Goal: Task Accomplishment & Management: Manage account settings

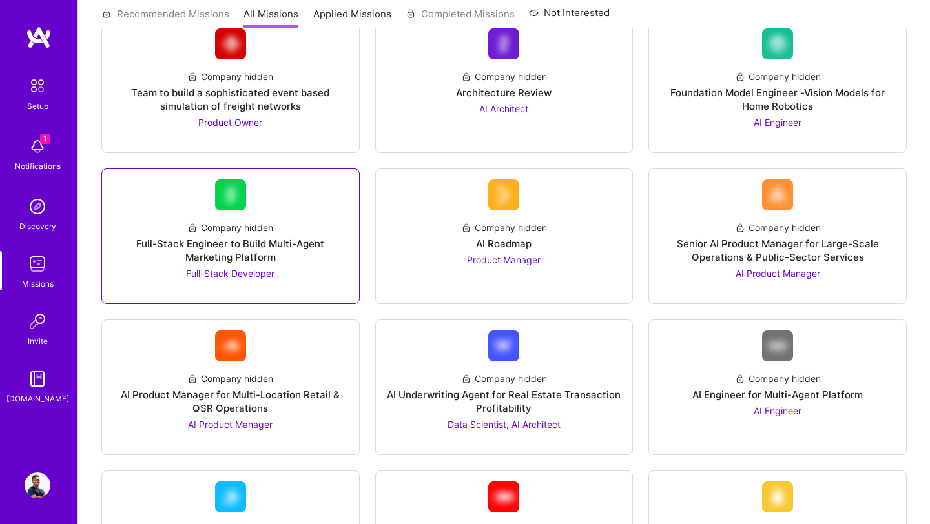
scroll to position [189, 0]
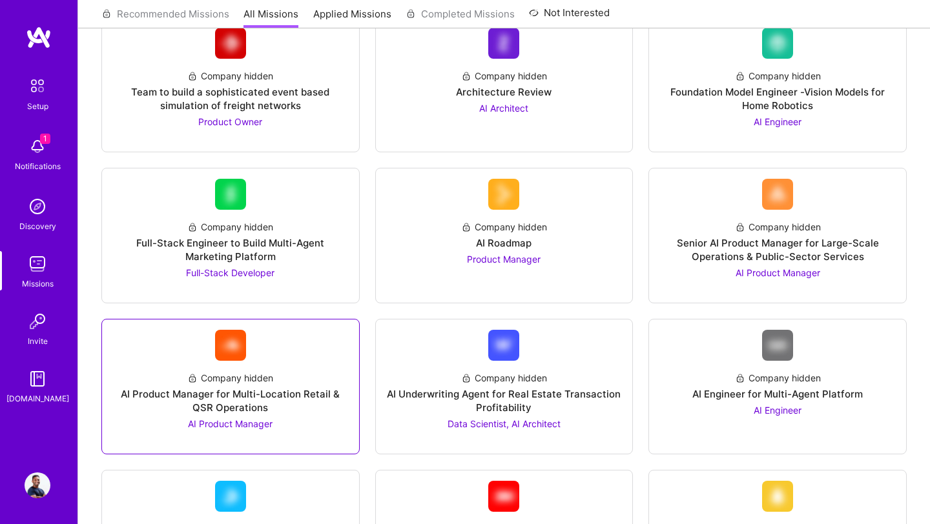
click at [284, 393] on div "AI Product Manager for Multi-Location Retail & QSR Operations" at bounding box center [230, 401] width 236 height 27
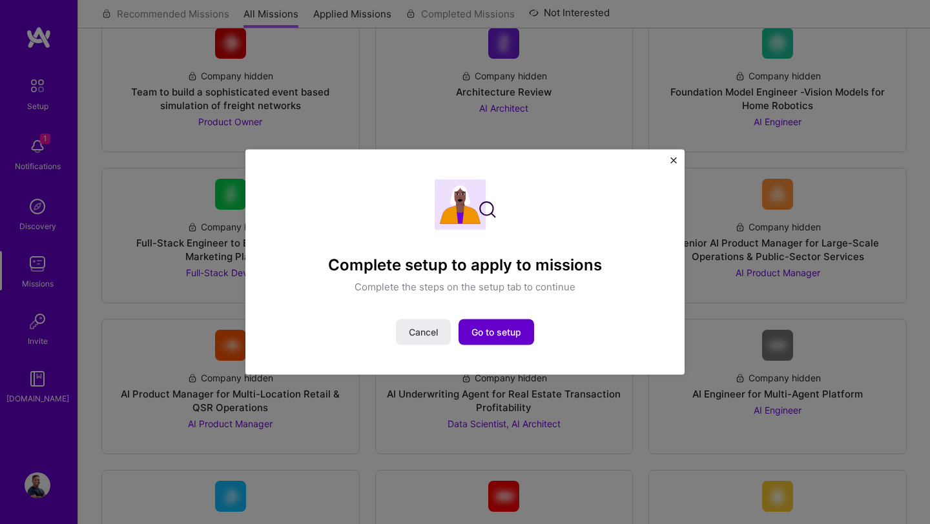
click at [494, 333] on span "Go to setup" at bounding box center [497, 332] width 50 height 13
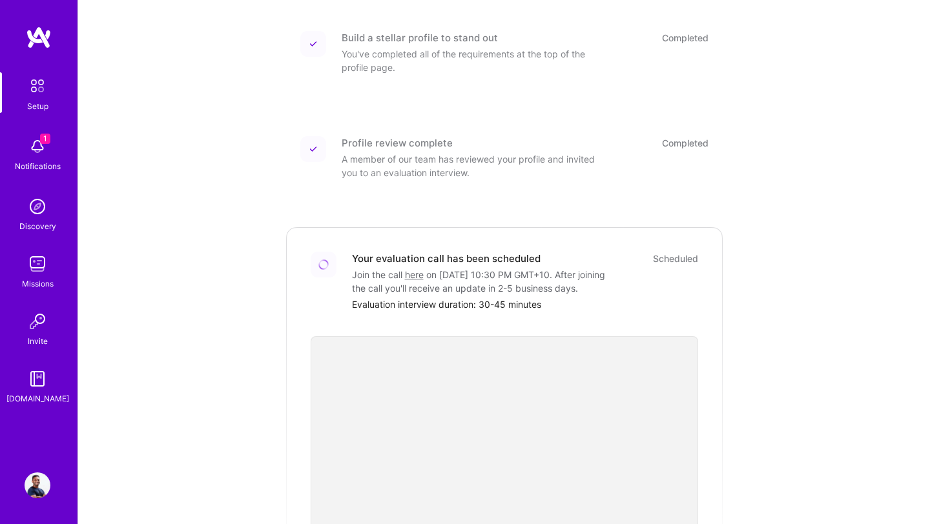
scroll to position [355, 0]
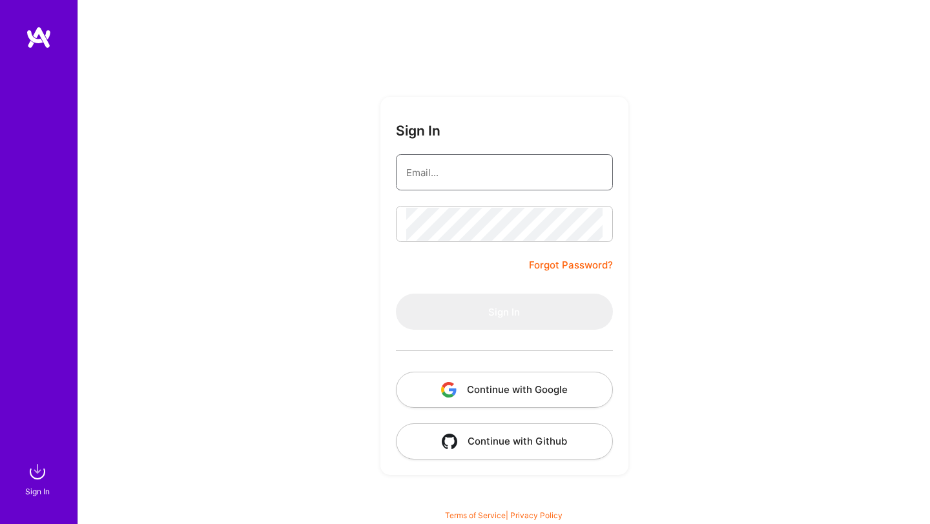
click at [541, 171] on input "email" at bounding box center [504, 172] width 196 height 33
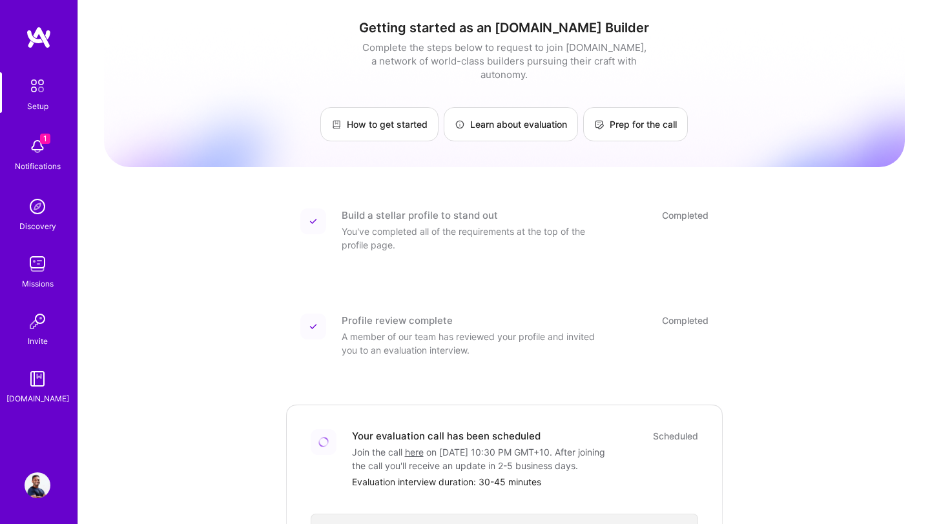
click at [40, 156] on img at bounding box center [38, 147] width 26 height 26
click at [812, 155] on div "1 Setup 1 Notifications Discovery Missions Invite [DOMAIN_NAME] Profile Close M…" at bounding box center [465, 458] width 930 height 917
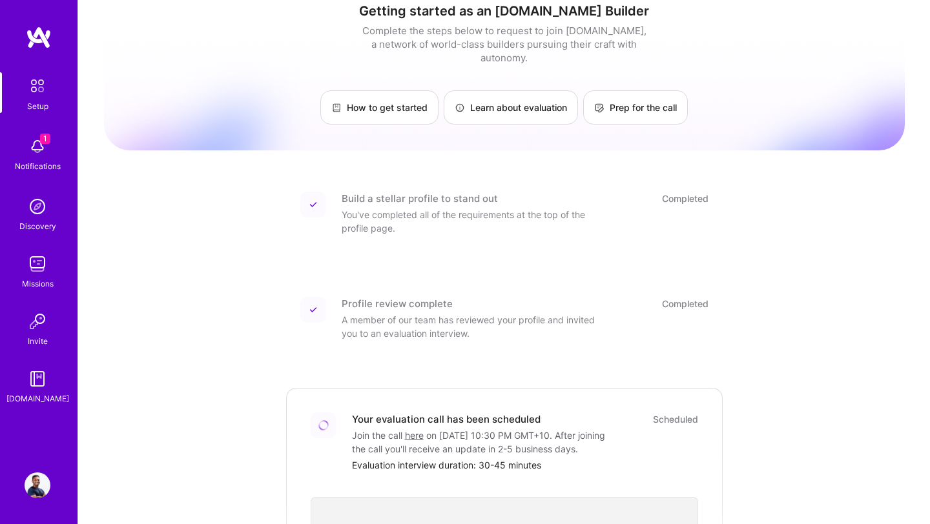
click at [389, 192] on div "Build a stellar profile to stand out" at bounding box center [420, 199] width 156 height 14
